Goal: Check status: Check status

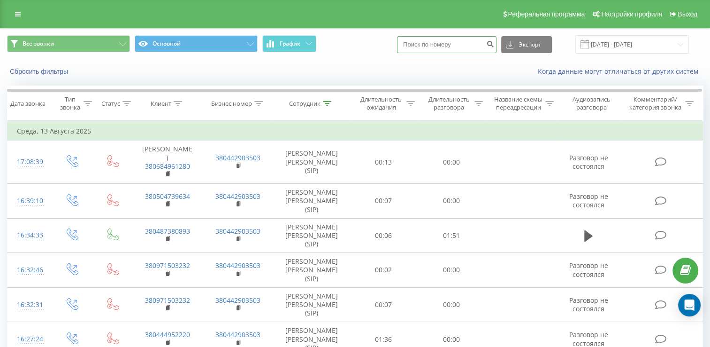
click at [484, 47] on input at bounding box center [447, 44] width 100 height 17
type input "0679164797"
click at [494, 44] on icon "submit" at bounding box center [490, 43] width 8 height 6
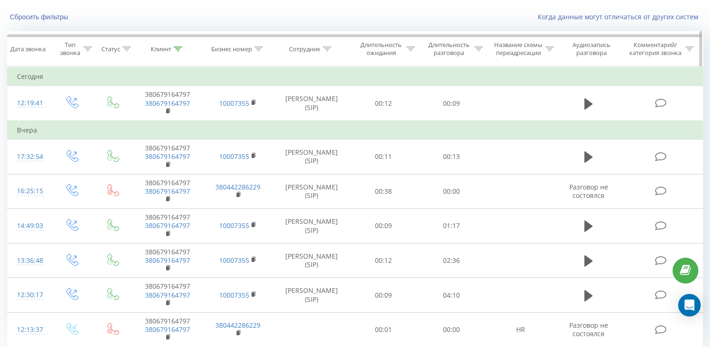
scroll to position [96, 0]
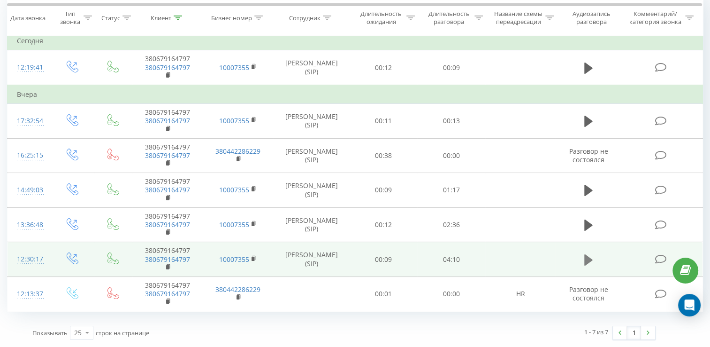
click at [585, 256] on icon at bounding box center [589, 259] width 8 height 13
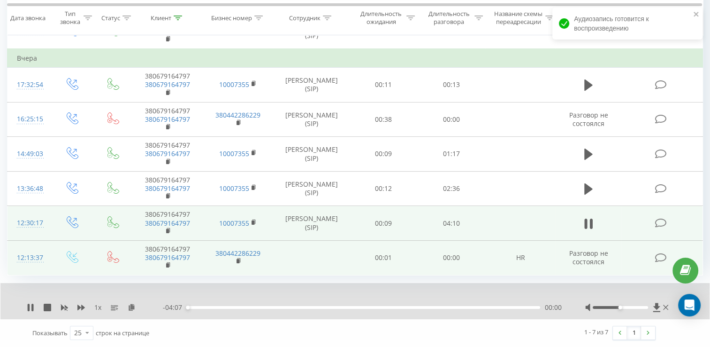
scroll to position [132, 0]
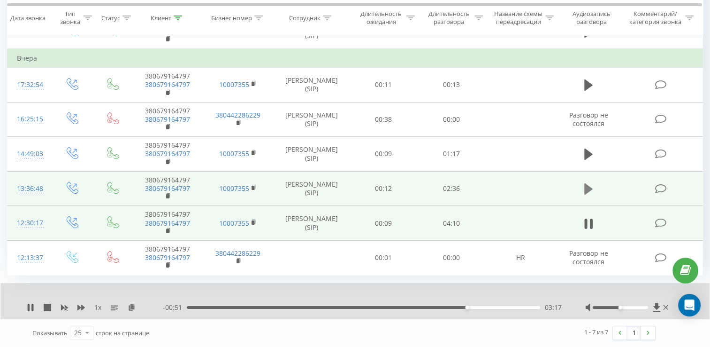
click at [591, 191] on icon at bounding box center [589, 188] width 8 height 13
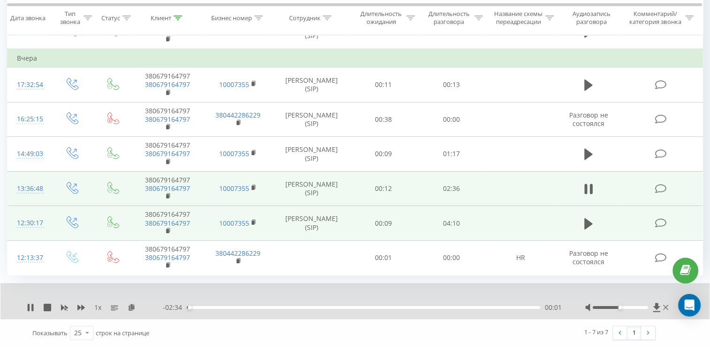
click at [278, 308] on div "00:01" at bounding box center [364, 307] width 354 height 3
click at [390, 308] on div "01:29" at bounding box center [364, 307] width 354 height 3
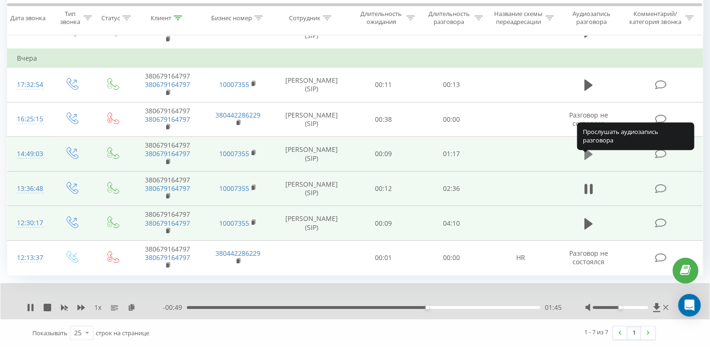
click at [585, 161] on icon at bounding box center [589, 153] width 8 height 13
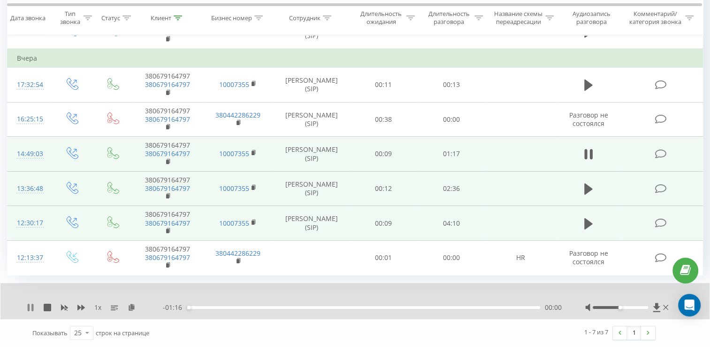
click at [30, 310] on icon at bounding box center [31, 307] width 8 height 8
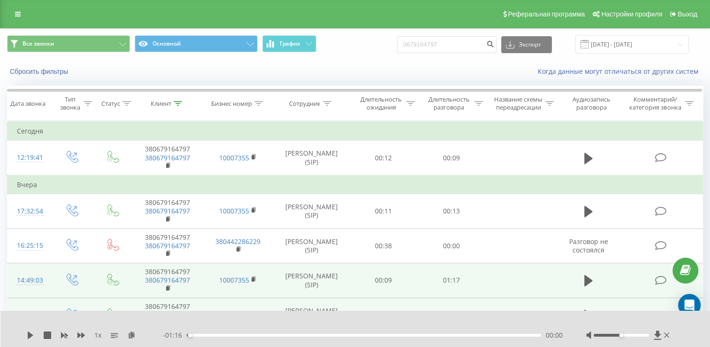
scroll to position [0, 0]
